Goal: Task Accomplishment & Management: Manage account settings

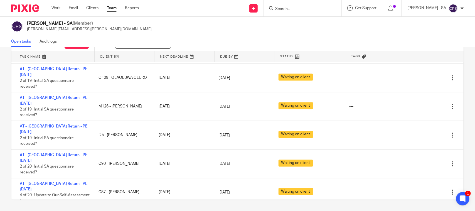
scroll to position [5236, 0]
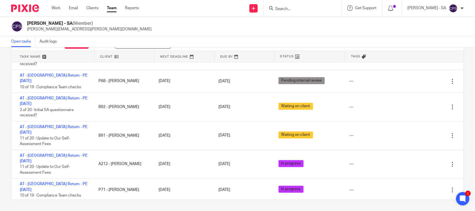
scroll to position [5445, 0]
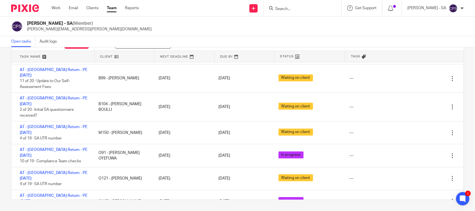
scroll to position [5549, 0]
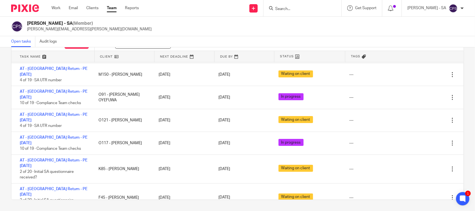
scroll to position [5654, 0]
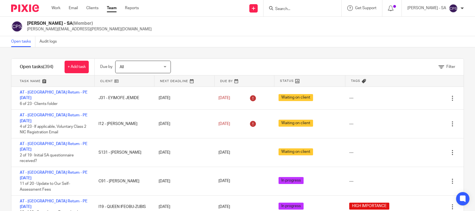
click at [296, 6] on form at bounding box center [304, 8] width 59 height 7
click at [283, 9] on input "Search" at bounding box center [300, 9] width 50 height 5
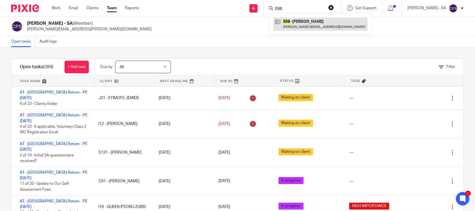
type input "E68"
click at [298, 25] on link at bounding box center [320, 24] width 94 height 13
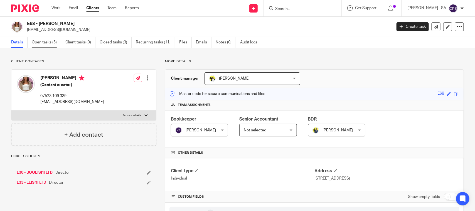
click at [38, 44] on link "Open tasks (5)" at bounding box center [46, 42] width 29 height 11
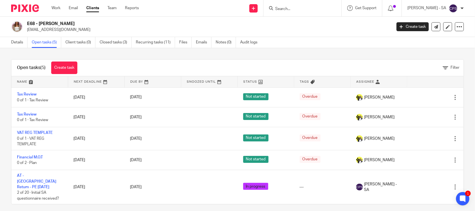
click at [280, 8] on input "Search" at bounding box center [300, 9] width 50 height 5
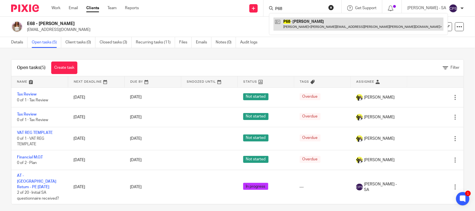
type input "P68"
click at [316, 20] on link at bounding box center [358, 24] width 170 height 13
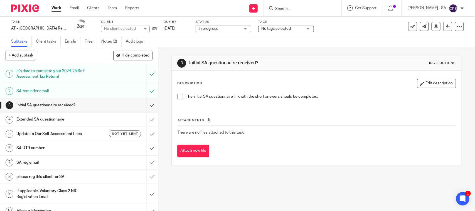
click at [102, 40] on ul "Subtasks Client tasks Emails Files Notes (2) Audit logs" at bounding box center [81, 41] width 140 height 11
click at [115, 42] on link "Notes (2)" at bounding box center [111, 41] width 20 height 11
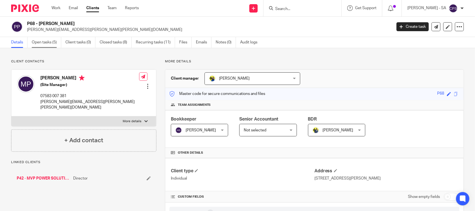
click at [48, 39] on link "Open tasks (5)" at bounding box center [46, 42] width 29 height 11
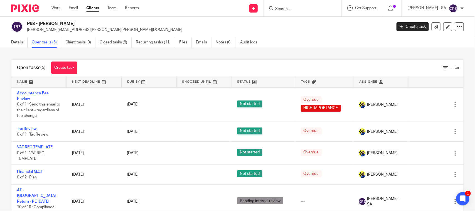
click at [285, 9] on input "Search" at bounding box center [300, 9] width 50 height 5
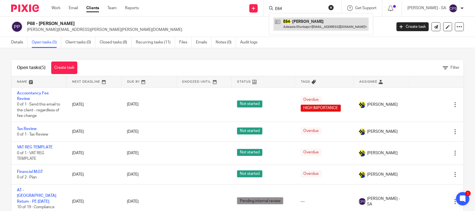
type input "E64"
click at [296, 27] on link at bounding box center [320, 24] width 95 height 13
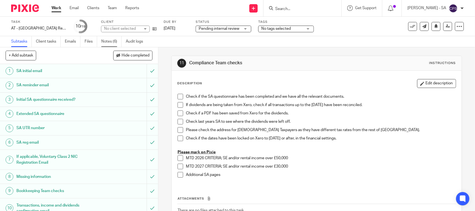
click at [105, 40] on link "Notes (6)" at bounding box center [111, 41] width 20 height 11
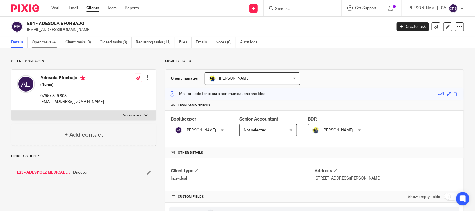
click at [56, 43] on link "Open tasks (4)" at bounding box center [46, 42] width 29 height 11
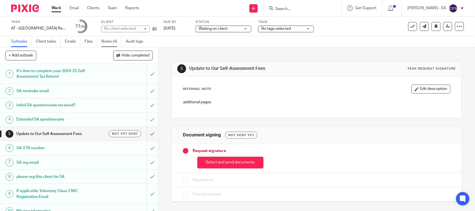
click at [107, 45] on link "Notes (4)" at bounding box center [111, 41] width 20 height 11
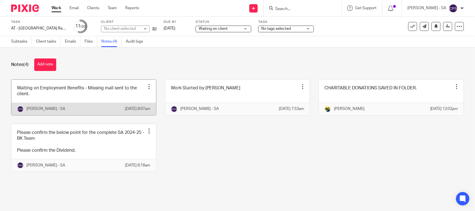
click at [52, 102] on link at bounding box center [83, 98] width 145 height 36
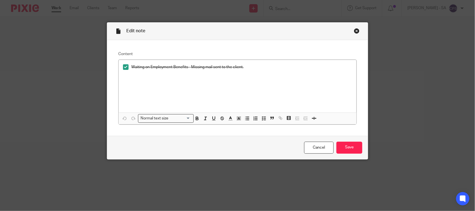
click at [354, 29] on div "Close this dialog window" at bounding box center [357, 31] width 6 height 6
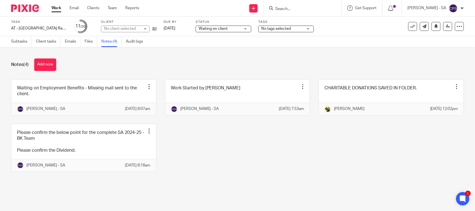
click at [140, 27] on div "No client selected" at bounding box center [125, 29] width 49 height 7
click at [140, 28] on div "No client selected" at bounding box center [125, 29] width 49 height 7
click at [140, 28] on div "No client selected" at bounding box center [122, 29] width 36 height 6
click at [140, 28] on div "No client selected" at bounding box center [125, 29] width 49 height 7
click at [140, 28] on div "No client selected" at bounding box center [122, 29] width 36 height 6
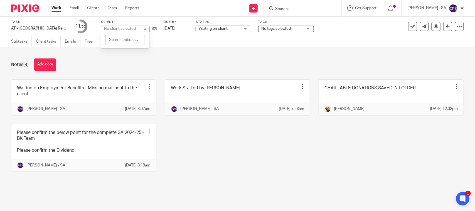
click at [140, 28] on div "No client selected" at bounding box center [125, 29] width 49 height 7
click at [140, 28] on div "No client selected" at bounding box center [122, 29] width 36 height 6
click at [140, 28] on div "No client selected" at bounding box center [125, 29] width 49 height 7
click at [182, 54] on div "Notes (4) Add note Waiting on Employment Benefits - Missing mail sent to the cl…" at bounding box center [237, 119] width 475 height 144
click at [147, 30] on div "No client selected" at bounding box center [125, 29] width 49 height 7
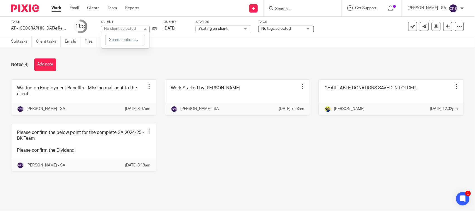
click at [147, 28] on div "No client selected" at bounding box center [125, 29] width 49 height 7
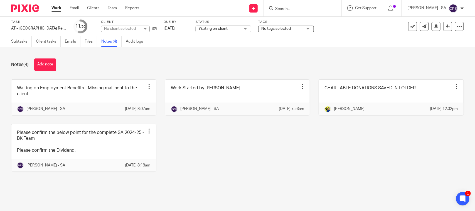
click at [147, 28] on div "No client selected" at bounding box center [125, 29] width 49 height 7
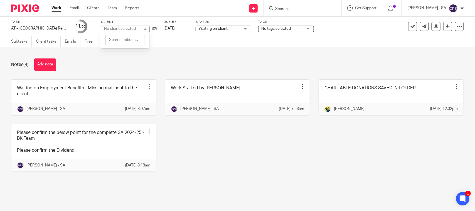
click at [147, 28] on div "No client selected" at bounding box center [125, 29] width 49 height 7
click at [226, 64] on div "Notes (4) Add note" at bounding box center [237, 64] width 453 height 13
click at [51, 62] on button "Add note" at bounding box center [45, 64] width 22 height 13
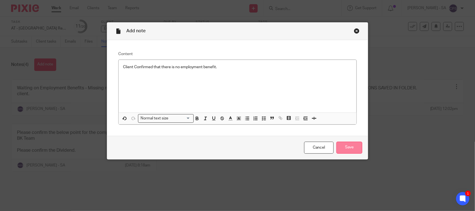
click at [345, 148] on input "Save" at bounding box center [349, 148] width 26 height 12
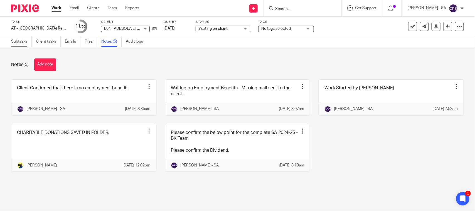
click at [23, 40] on link "Subtasks" at bounding box center [21, 41] width 21 height 11
click at [112, 41] on link "Notes (5)" at bounding box center [111, 41] width 20 height 11
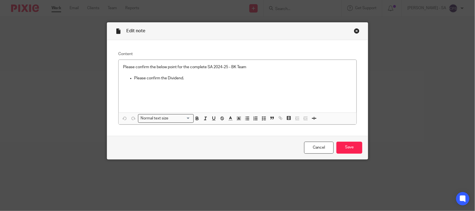
click at [355, 31] on div "Close this dialog window" at bounding box center [357, 31] width 6 height 6
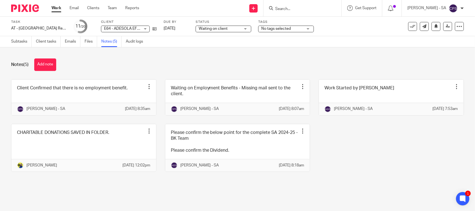
click at [228, 28] on span "Waiting on client" at bounding box center [220, 29] width 42 height 6
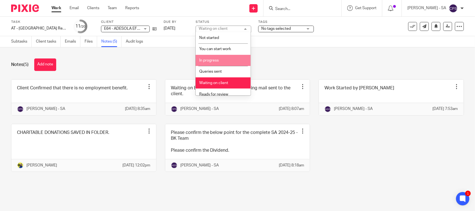
click at [223, 57] on li "In progress" at bounding box center [223, 60] width 55 height 11
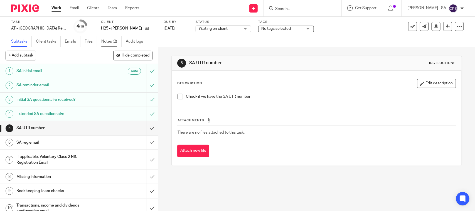
click at [106, 43] on link "Notes (2)" at bounding box center [111, 41] width 20 height 11
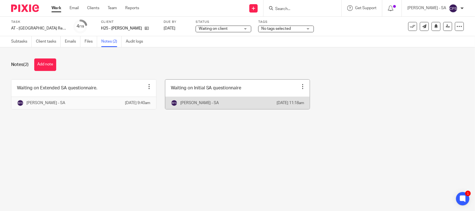
click at [211, 88] on link at bounding box center [237, 94] width 145 height 29
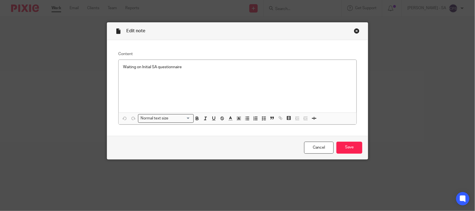
click at [354, 31] on div "Close this dialog window" at bounding box center [357, 31] width 6 height 6
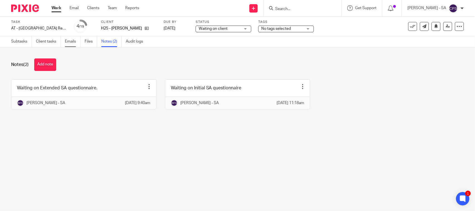
click at [70, 41] on link "Emails" at bounding box center [73, 41] width 16 height 11
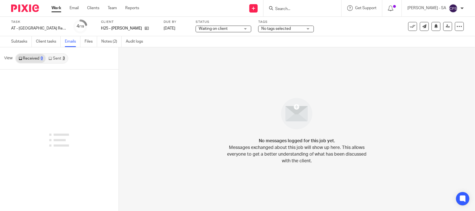
click at [63, 58] on div "3" at bounding box center [64, 58] width 2 height 4
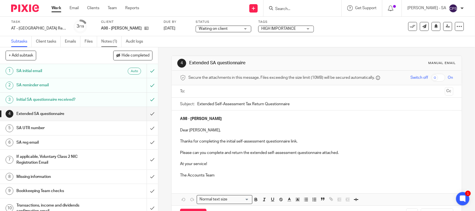
click at [106, 41] on link "Notes (1)" at bounding box center [111, 41] width 20 height 11
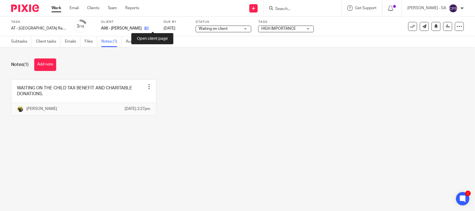
click at [149, 28] on icon at bounding box center [146, 28] width 4 height 4
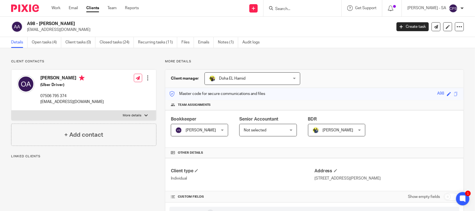
drag, startPoint x: 91, startPoint y: 21, endPoint x: 41, endPoint y: 22, distance: 50.3
click at [41, 22] on h2 "A98 - OLUWATOBI AKINTOLA" at bounding box center [171, 24] width 289 height 6
copy h2 "OLUWATOBI AKINTOLA"
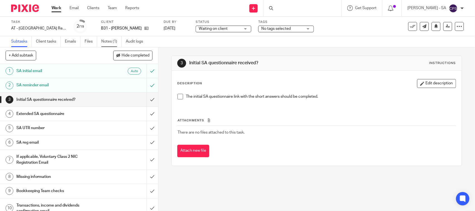
click at [106, 43] on link "Notes (1)" at bounding box center [111, 41] width 20 height 11
click at [110, 41] on link "Notes (1)" at bounding box center [111, 41] width 20 height 11
click at [110, 43] on link "Notes (1)" at bounding box center [111, 41] width 20 height 11
click at [111, 42] on link "Notes (1)" at bounding box center [111, 41] width 20 height 11
click at [114, 41] on link "Notes (1)" at bounding box center [111, 41] width 20 height 11
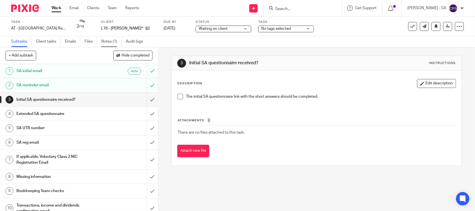
drag, startPoint x: 108, startPoint y: 35, endPoint x: 107, endPoint y: 40, distance: 4.5
click at [107, 38] on div "Task AT - [GEOGRAPHIC_DATA] Return - PE [DATE] Save AT - [GEOGRAPHIC_DATA] Retu…" at bounding box center [237, 32] width 475 height 31
click at [107, 40] on link "Notes (1)" at bounding box center [111, 41] width 20 height 11
click at [109, 41] on link "Notes (1)" at bounding box center [111, 41] width 20 height 11
click at [110, 41] on link "Notes (1)" at bounding box center [111, 41] width 20 height 11
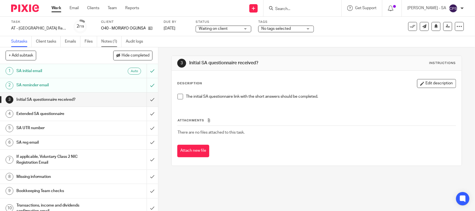
click at [110, 43] on link "Notes (1)" at bounding box center [111, 41] width 20 height 11
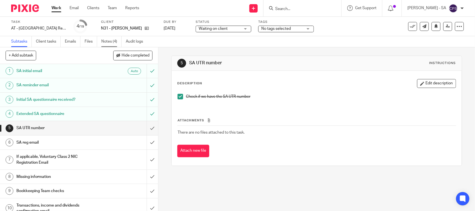
click at [112, 41] on link "Notes (4)" at bounding box center [111, 41] width 20 height 11
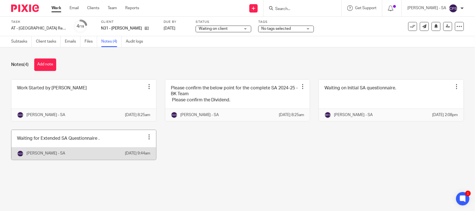
click at [61, 153] on link at bounding box center [83, 144] width 145 height 29
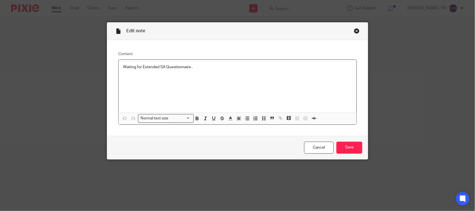
click at [354, 30] on div "Close this dialog window" at bounding box center [357, 31] width 6 height 6
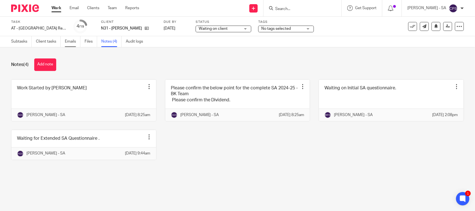
click at [72, 41] on link "Emails" at bounding box center [73, 41] width 16 height 11
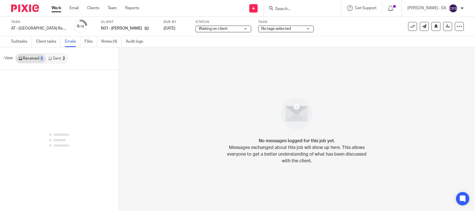
click at [60, 58] on link "Sent 3" at bounding box center [57, 58] width 22 height 9
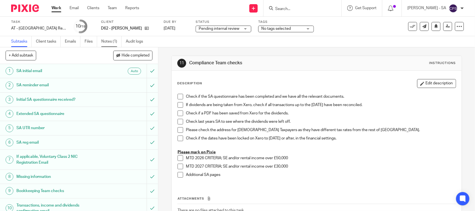
click at [111, 42] on link "Notes (1)" at bounding box center [111, 41] width 20 height 11
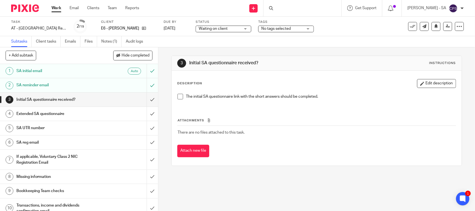
click at [99, 48] on div "+ Add subtask Hide completed Cancel + Add" at bounding box center [79, 55] width 158 height 17
click at [105, 44] on link "Notes (1)" at bounding box center [111, 41] width 20 height 11
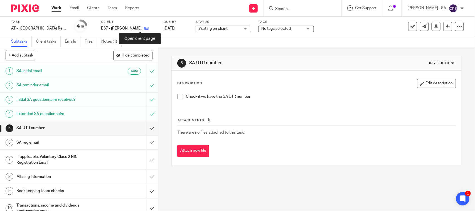
click at [144, 29] on icon at bounding box center [146, 28] width 4 height 4
click at [177, 95] on span at bounding box center [180, 97] width 6 height 6
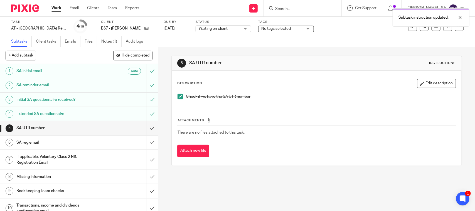
click at [299, 189] on div "5 SA UTR number Instructions Description Edit description Check if we have the …" at bounding box center [316, 129] width 317 height 164
click at [145, 129] on input "submit" at bounding box center [79, 128] width 158 height 14
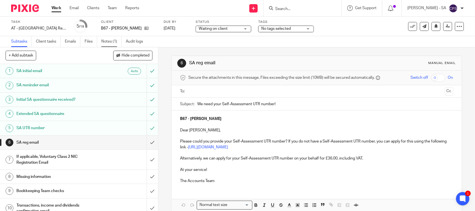
click at [106, 40] on link "Notes (1)" at bounding box center [111, 41] width 20 height 11
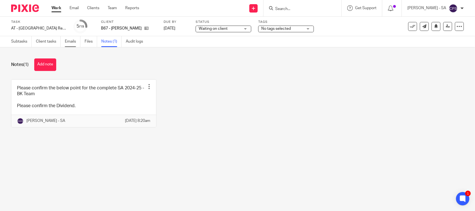
click at [70, 43] on link "Emails" at bounding box center [73, 41] width 16 height 11
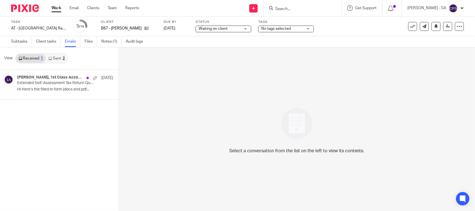
click at [63, 58] on div "2" at bounding box center [64, 58] width 2 height 4
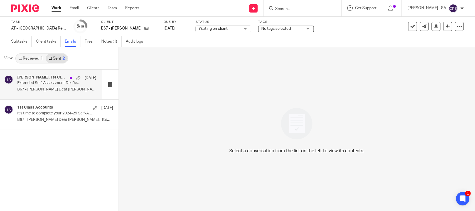
click at [81, 85] on div "Lina Boljka, 1st Class Accounts 18 Apr Extended Self-Assessment Tax Return Ques…" at bounding box center [56, 84] width 79 height 19
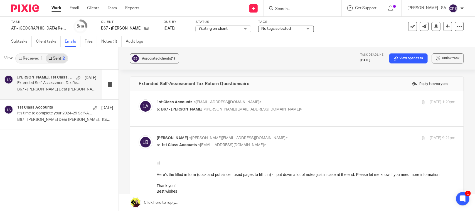
click at [222, 107] on p "to B67 - LINA BOLJKA <lina.boljka@gmail.com>" at bounding box center [256, 110] width 199 height 6
checkbox input "true"
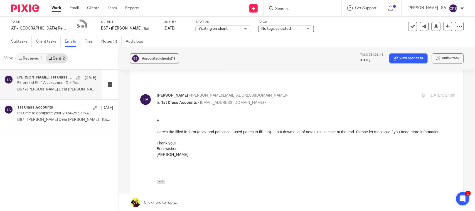
scroll to position [146, 0]
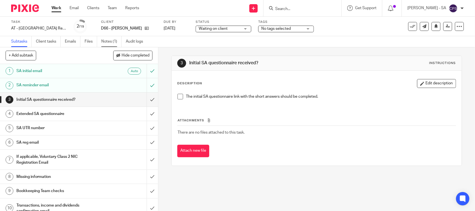
click at [110, 42] on link "Notes (1)" at bounding box center [111, 41] width 20 height 11
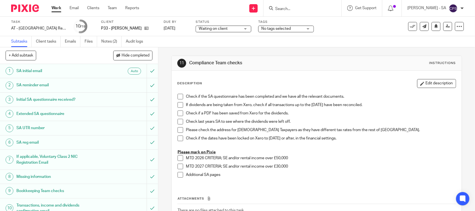
click at [112, 41] on link "Notes (2)" at bounding box center [111, 41] width 20 height 11
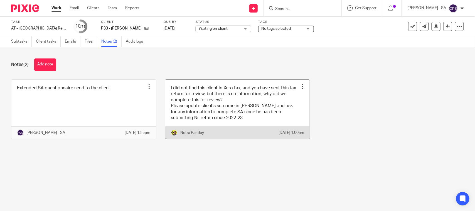
click at [206, 110] on link at bounding box center [237, 110] width 145 height 60
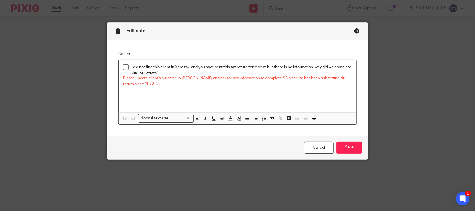
click at [354, 29] on div "Close this dialog window" at bounding box center [357, 31] width 6 height 6
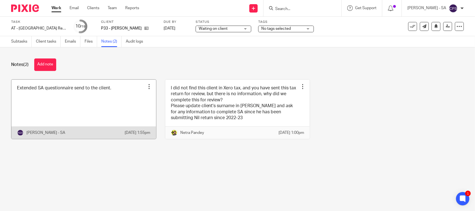
click at [53, 99] on link at bounding box center [83, 110] width 145 height 60
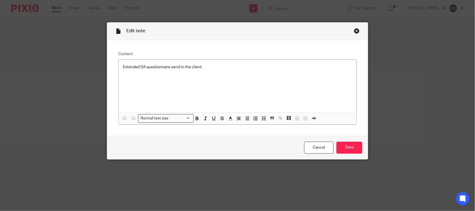
click at [354, 29] on div "Close this dialog window" at bounding box center [357, 31] width 6 height 6
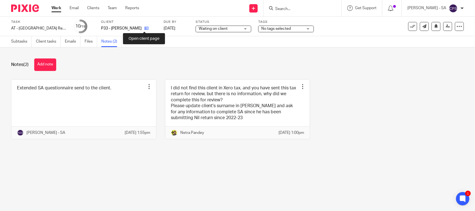
click at [144, 29] on icon at bounding box center [146, 28] width 4 height 4
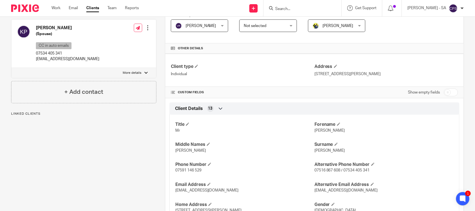
scroll to position [139, 0]
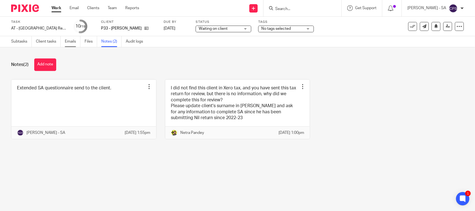
click at [67, 41] on link "Emails" at bounding box center [73, 41] width 16 height 11
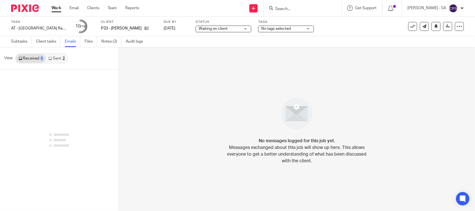
click at [58, 60] on link "Sent 2" at bounding box center [57, 58] width 22 height 9
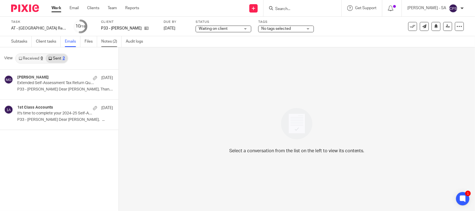
click at [112, 38] on link "Notes (2)" at bounding box center [111, 41] width 20 height 11
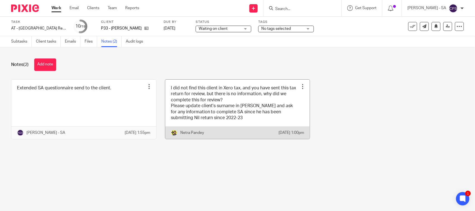
click at [168, 119] on link at bounding box center [237, 110] width 145 height 60
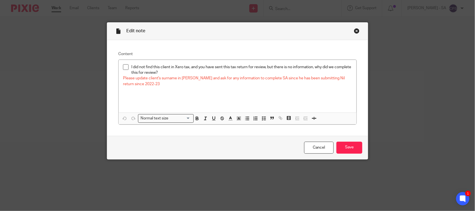
click at [354, 29] on div "Close this dialog window" at bounding box center [357, 31] width 6 height 6
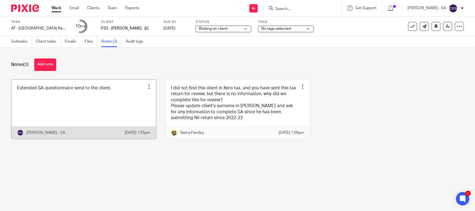
click at [75, 115] on link at bounding box center [83, 110] width 145 height 60
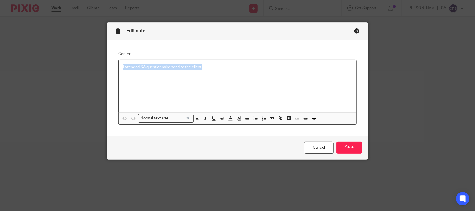
drag, startPoint x: 202, startPoint y: 66, endPoint x: 113, endPoint y: 67, distance: 89.0
click at [114, 67] on div "Content Extended SA questionnaire send to the client. Normal text size Loading.…" at bounding box center [237, 88] width 261 height 96
click at [262, 120] on icon "button" at bounding box center [263, 118] width 5 height 5
click at [124, 67] on span at bounding box center [126, 67] width 6 height 6
click at [346, 148] on input "Save" at bounding box center [349, 148] width 26 height 12
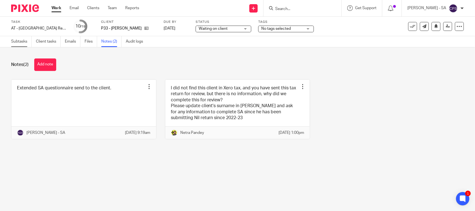
click at [21, 42] on link "Subtasks" at bounding box center [21, 41] width 21 height 11
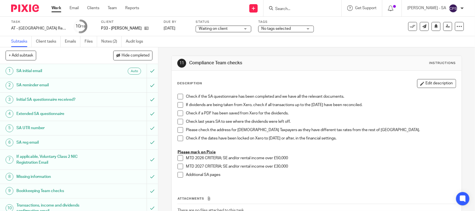
click at [38, 128] on h1 "SA UTR number" at bounding box center [57, 128] width 83 height 8
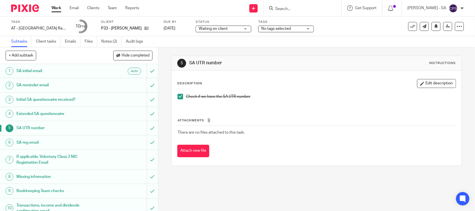
click at [36, 192] on h1 "Bookkeeping Team checks" at bounding box center [57, 191] width 83 height 8
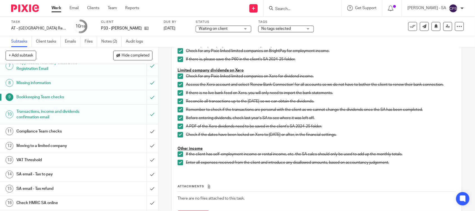
scroll to position [139, 0]
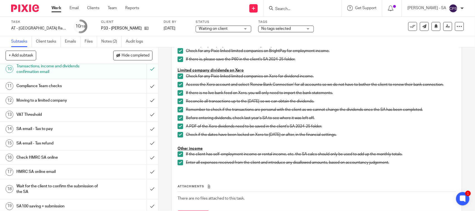
click at [46, 132] on h1 "SA email - Tax to pay" at bounding box center [57, 129] width 83 height 8
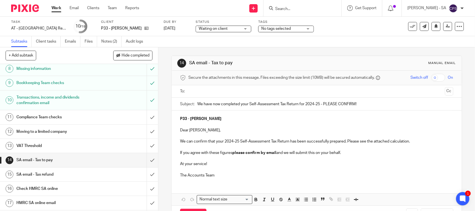
click at [101, 148] on div "VAT Threshold" at bounding box center [78, 146] width 125 height 8
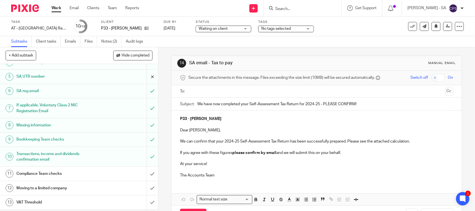
scroll to position [38, 0]
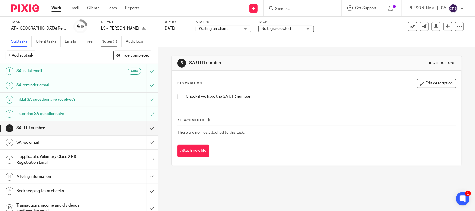
click at [111, 43] on link "Notes (1)" at bounding box center [111, 41] width 20 height 11
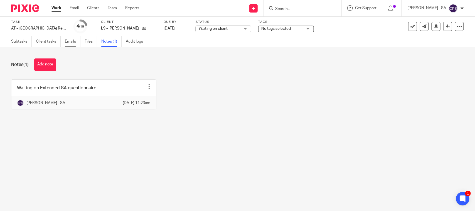
click at [67, 40] on link "Emails" at bounding box center [73, 41] width 16 height 11
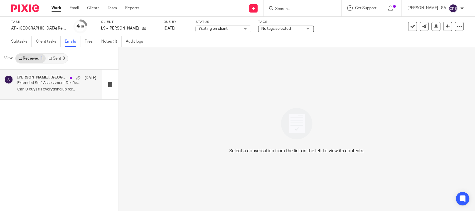
click at [32, 85] on p "Extended Self-Assessment Tax Return Questionnaire" at bounding box center [48, 83] width 63 height 5
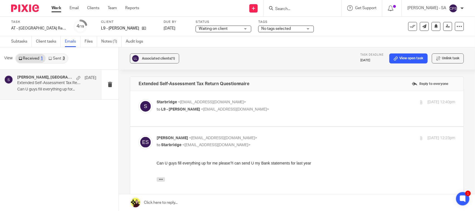
click at [217, 110] on span "<[EMAIL_ADDRESS][DOMAIN_NAME]>" at bounding box center [235, 109] width 68 height 4
checkbox input "true"
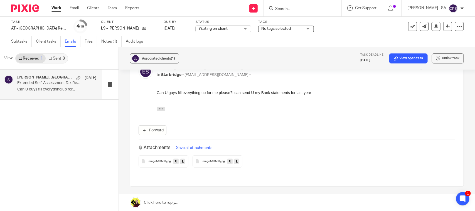
scroll to position [209, 0]
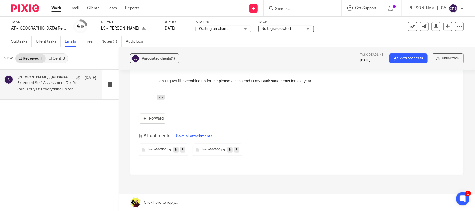
click at [213, 148] on span "image510580" at bounding box center [211, 149] width 18 height 3
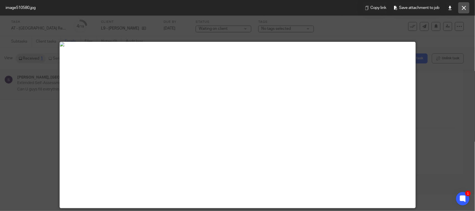
click at [469, 7] on button at bounding box center [463, 7] width 11 height 11
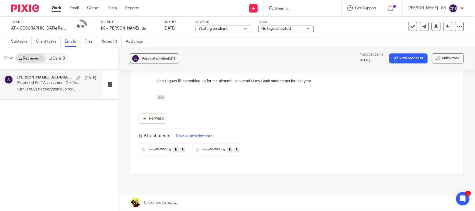
click at [163, 148] on span "image510580" at bounding box center [157, 149] width 18 height 3
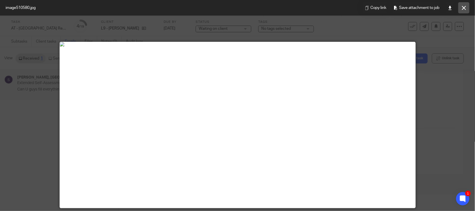
click at [464, 7] on icon at bounding box center [464, 8] width 4 height 4
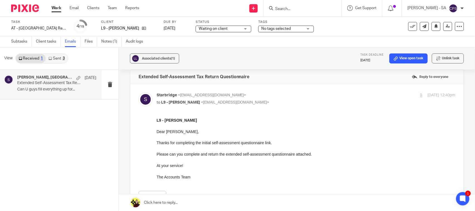
scroll to position [0, 0]
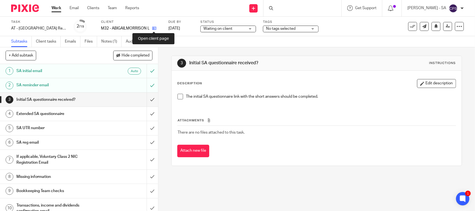
click at [152, 28] on icon at bounding box center [154, 28] width 4 height 4
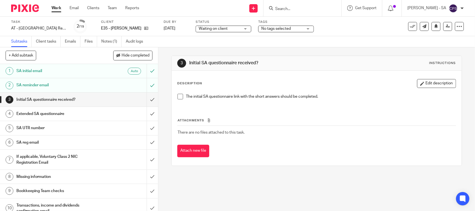
click at [114, 41] on link "Notes (1)" at bounding box center [111, 41] width 20 height 11
